Goal: Check status

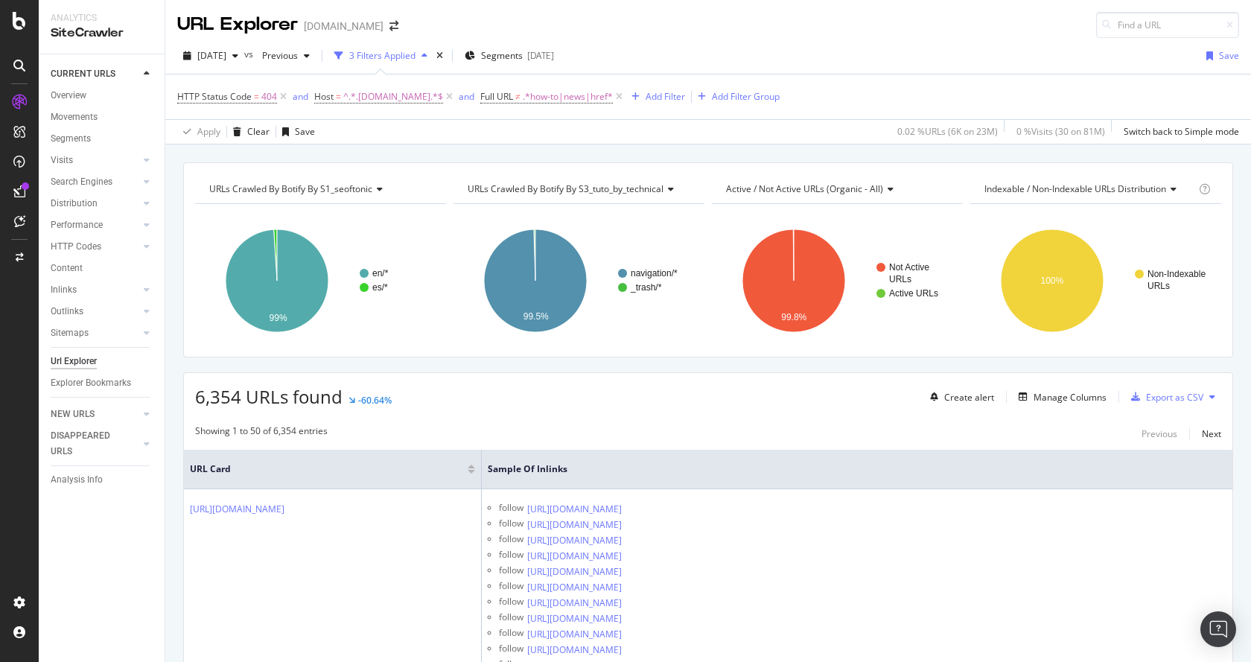
scroll to position [1713, 0]
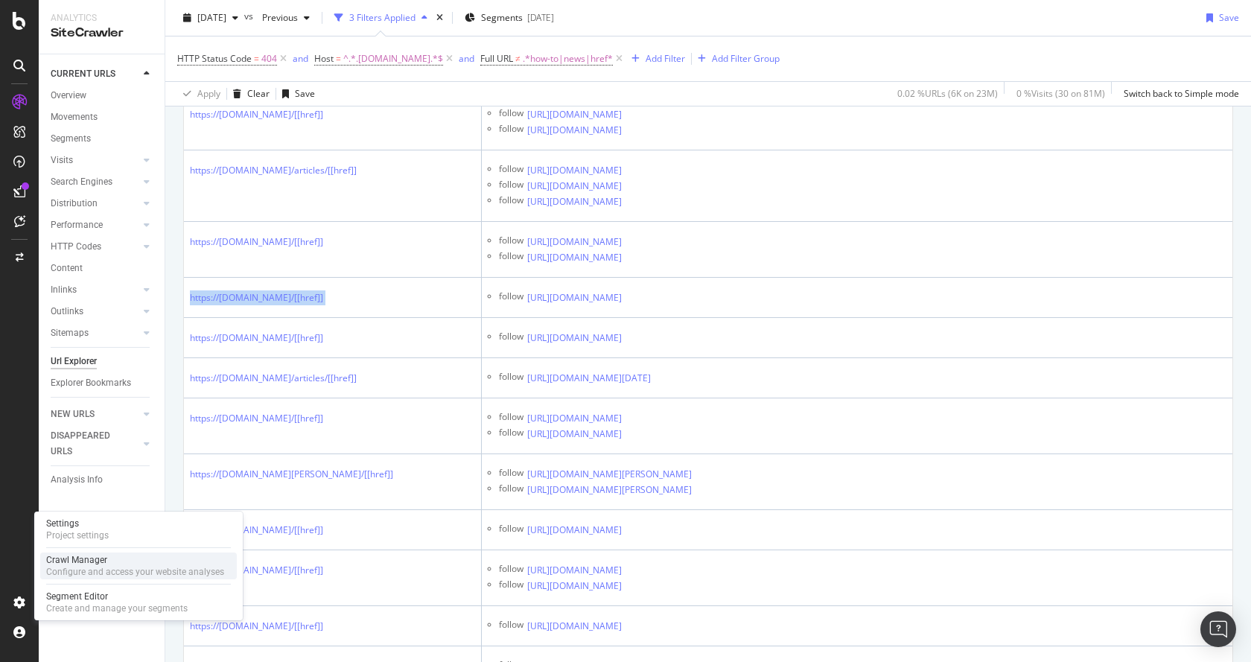
click at [74, 571] on div "Configure and access your website analyses" at bounding box center [135, 572] width 178 height 12
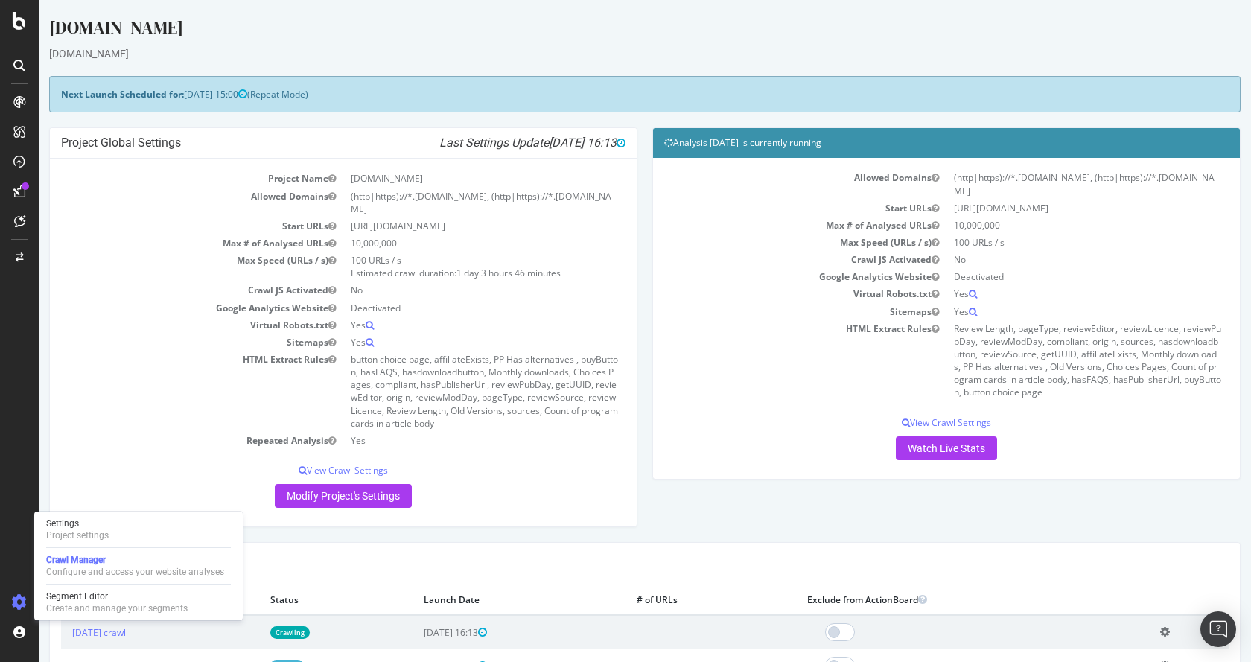
click at [889, 285] on td "Virtual Robots.txt" at bounding box center [805, 293] width 282 height 17
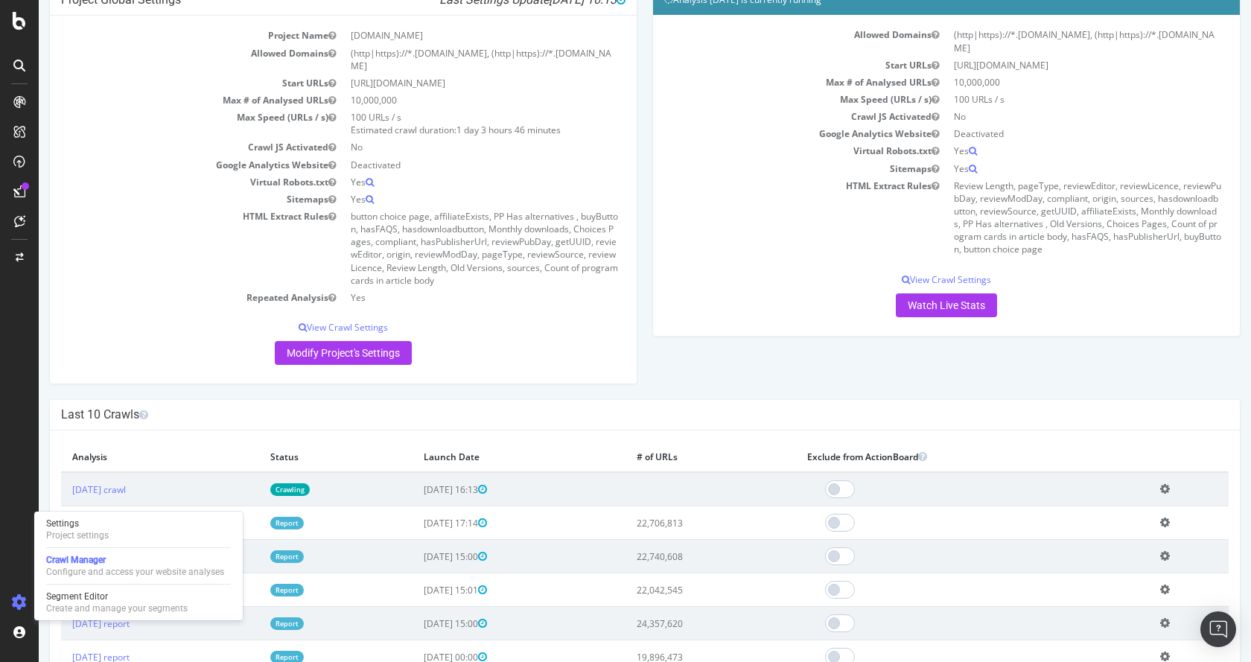
scroll to position [149, 0]
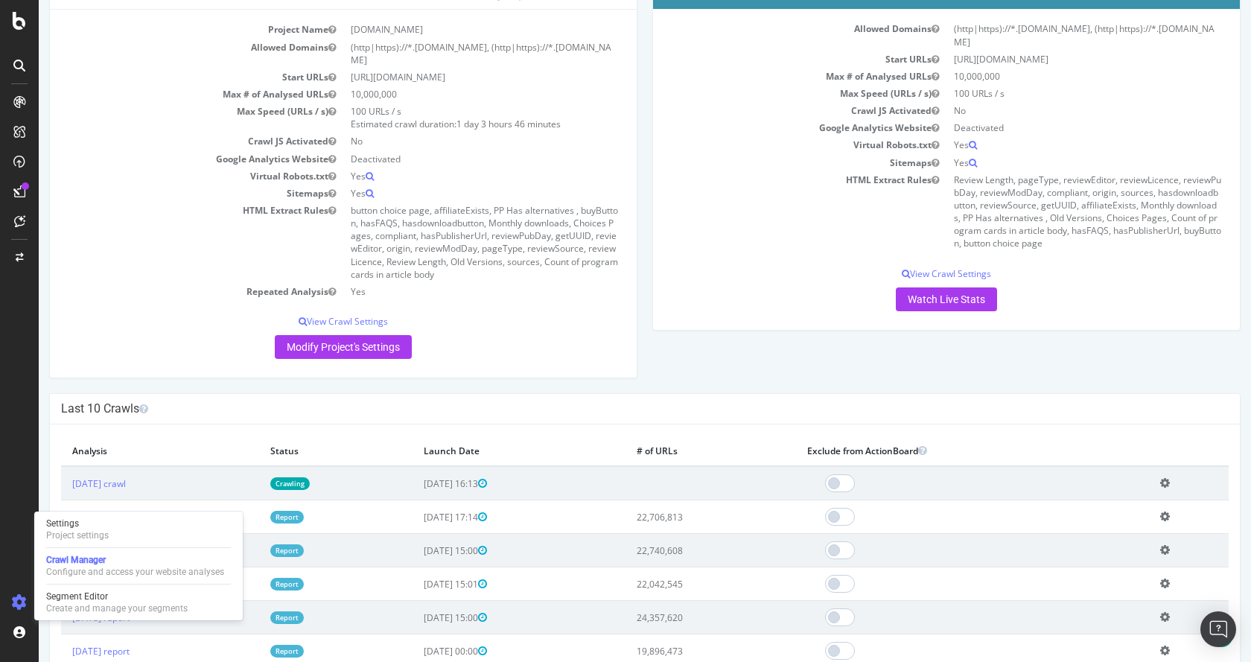
click at [793, 185] on td "HTML Extract Rules" at bounding box center [805, 211] width 282 height 81
click at [939, 288] on link "Watch Live Stats" at bounding box center [946, 300] width 101 height 24
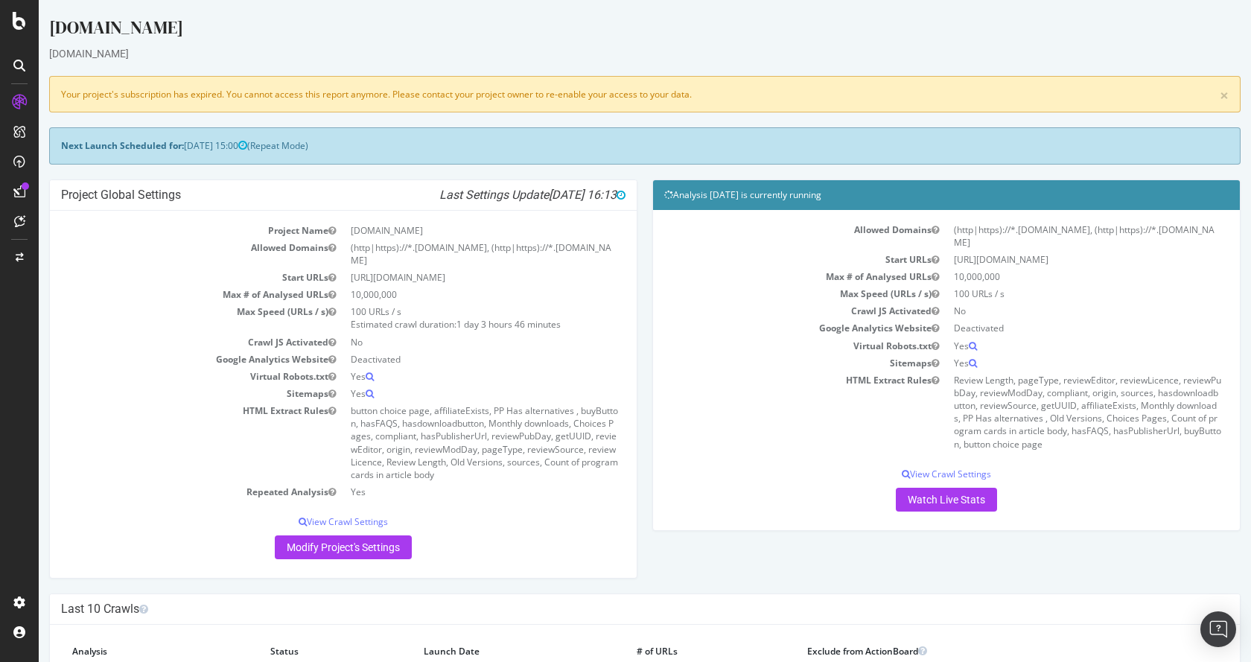
click at [507, 303] on td "100 URLs / s Estimated crawl duration: 1 day 3 hours 46 minutes" at bounding box center [484, 318] width 282 height 30
click at [504, 318] on span "1 day 3 hours 46 minutes" at bounding box center [509, 324] width 104 height 13
click at [568, 194] on span "[DATE] 16:13" at bounding box center [587, 195] width 77 height 14
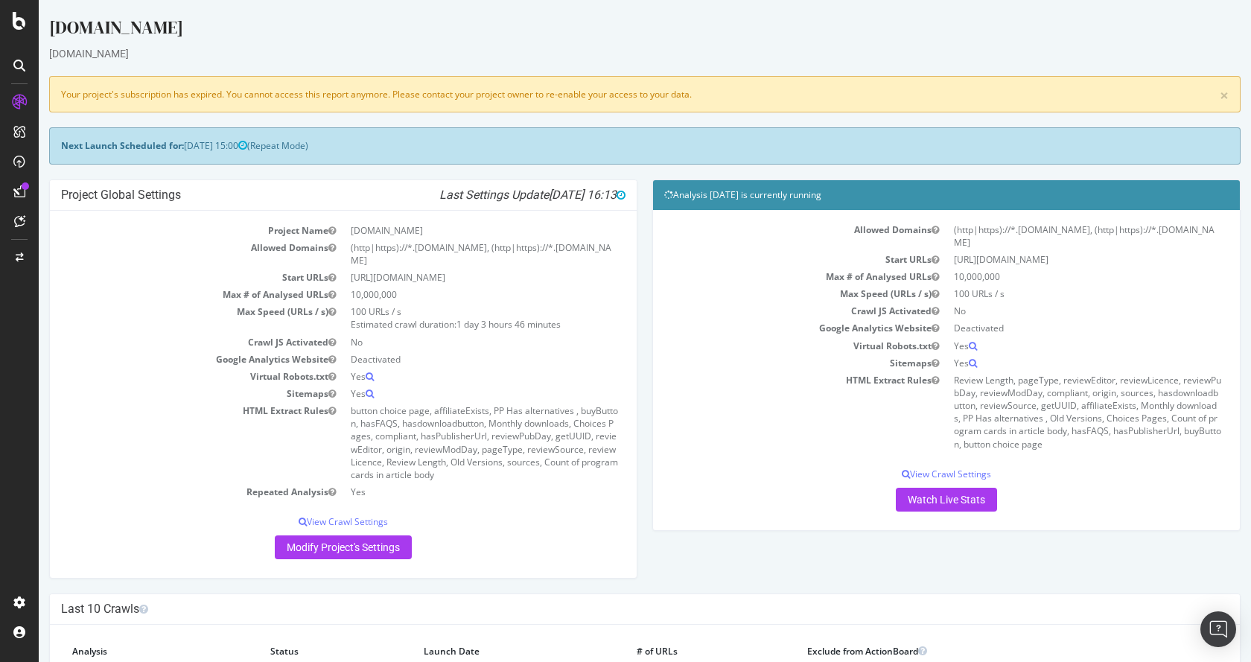
click at [568, 194] on span "[DATE] 16:13" at bounding box center [587, 195] width 77 height 14
click at [477, 416] on td "button choice page, affiliateExists, PP Has alternatives , buyButton, hasFAQS, …" at bounding box center [484, 442] width 282 height 81
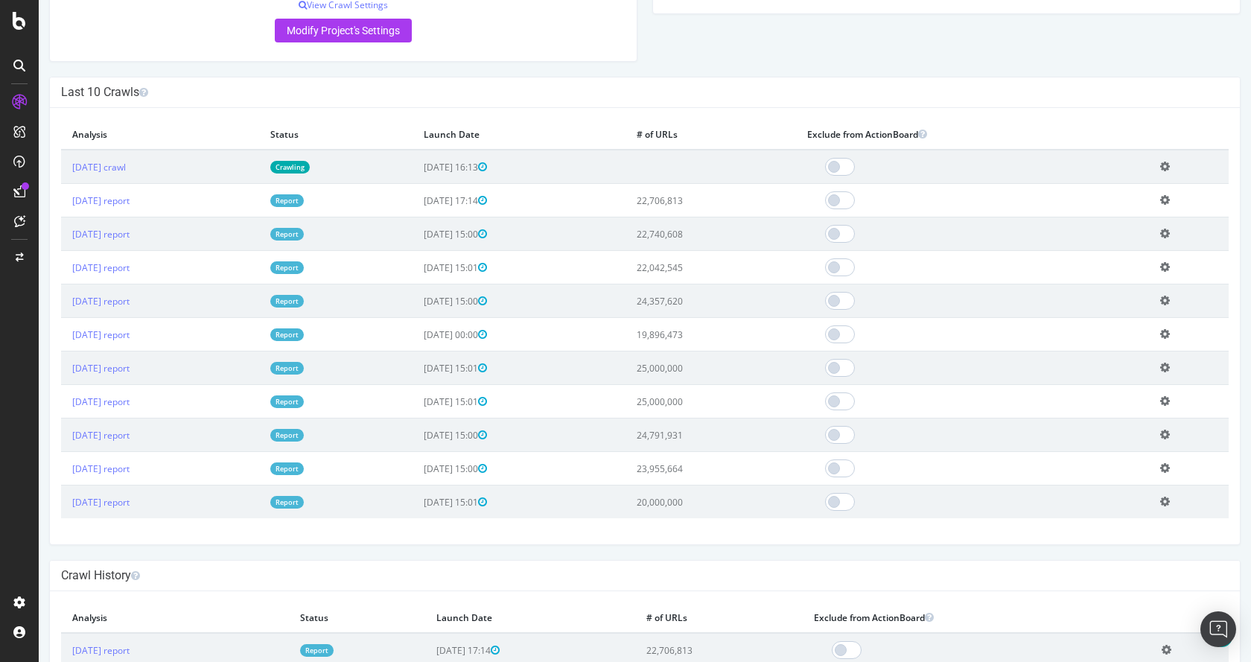
scroll to position [521, 0]
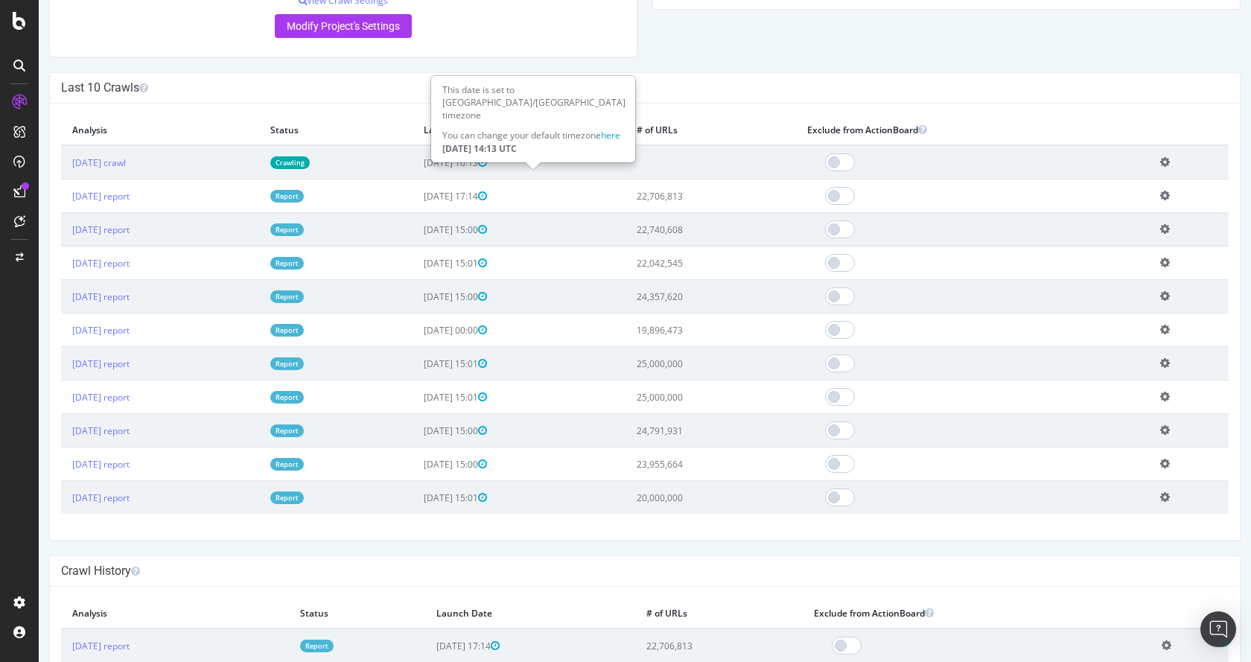
click at [487, 157] on icon at bounding box center [482, 162] width 9 height 10
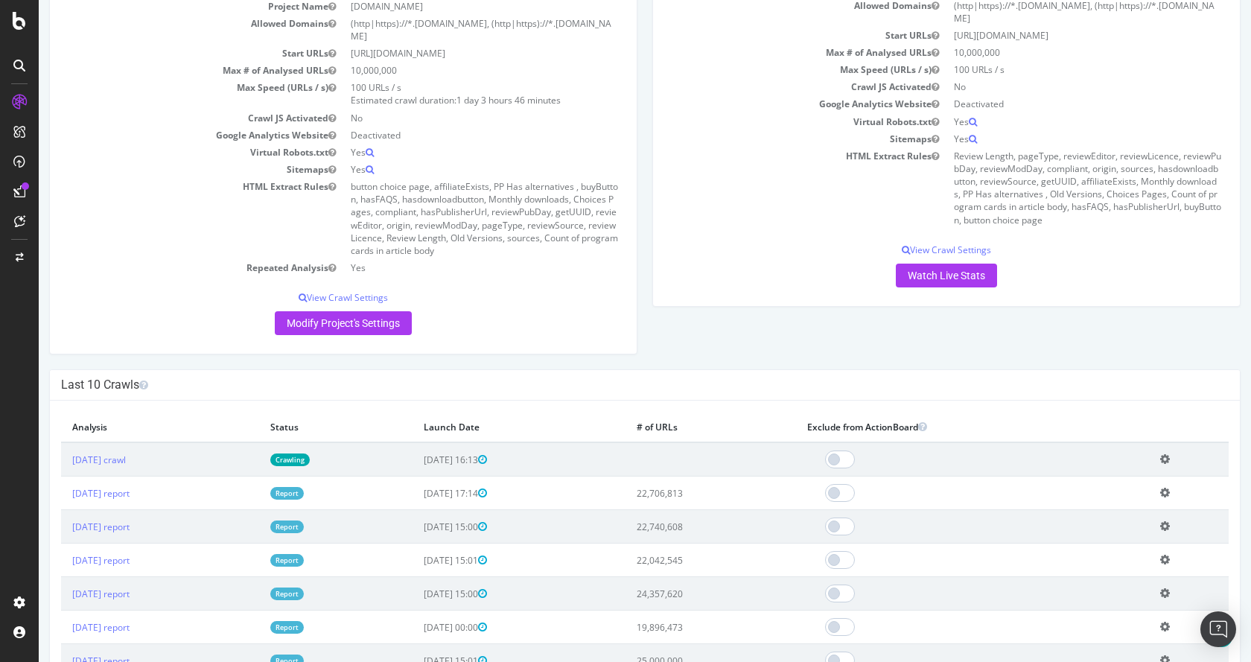
scroll to position [223, 0]
click at [661, 371] on div "Last 10 Crawls" at bounding box center [645, 386] width 1190 height 31
